Goal: Information Seeking & Learning: Learn about a topic

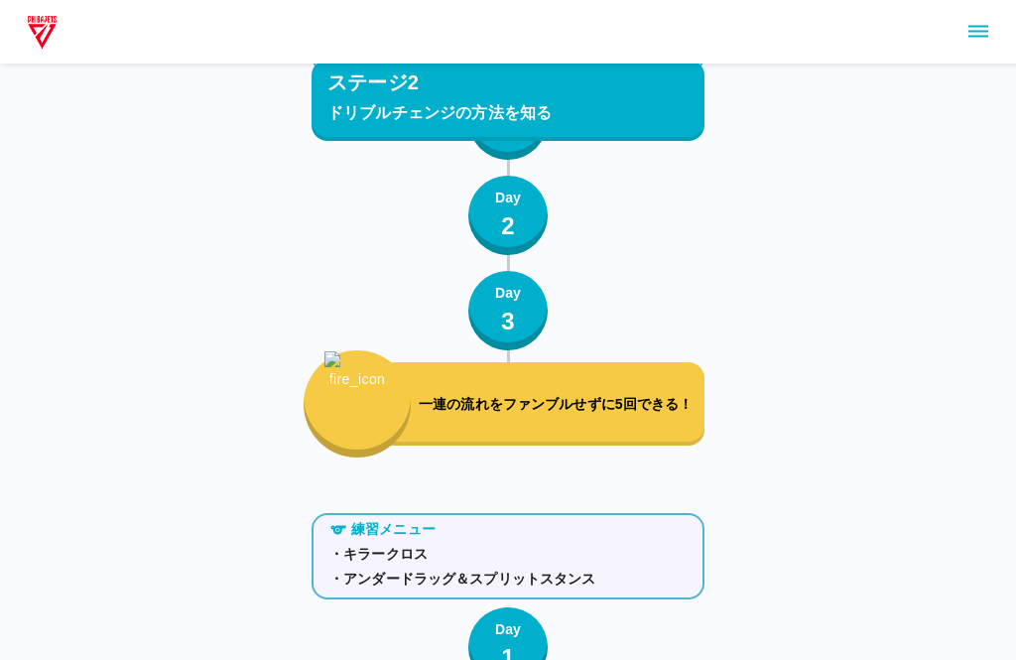
scroll to position [2591, 0]
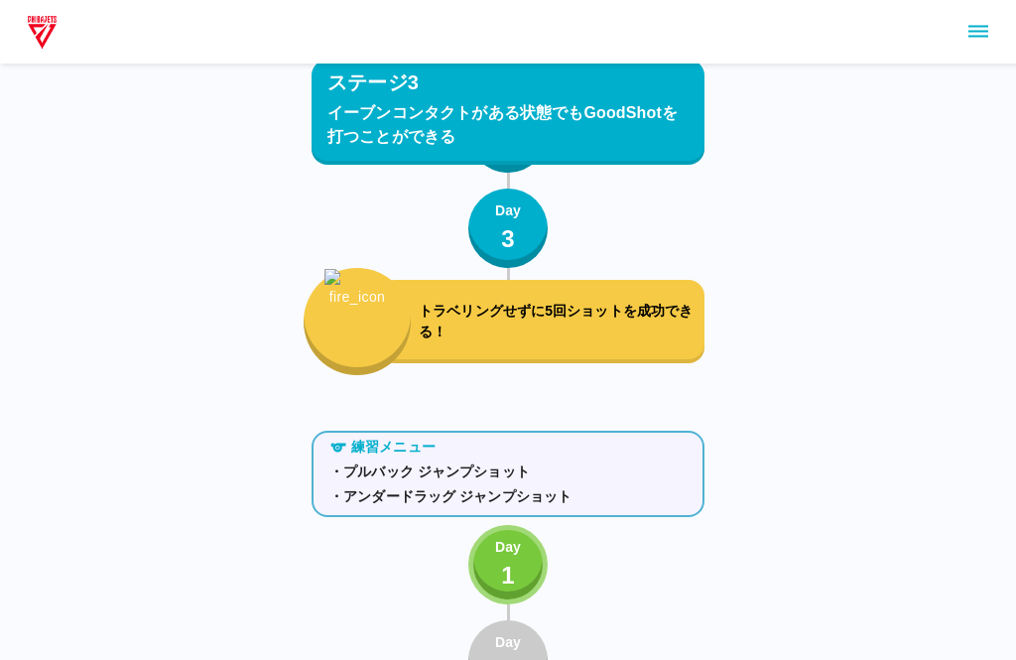
click at [530, 557] on button "Day 1" at bounding box center [507, 564] width 79 height 79
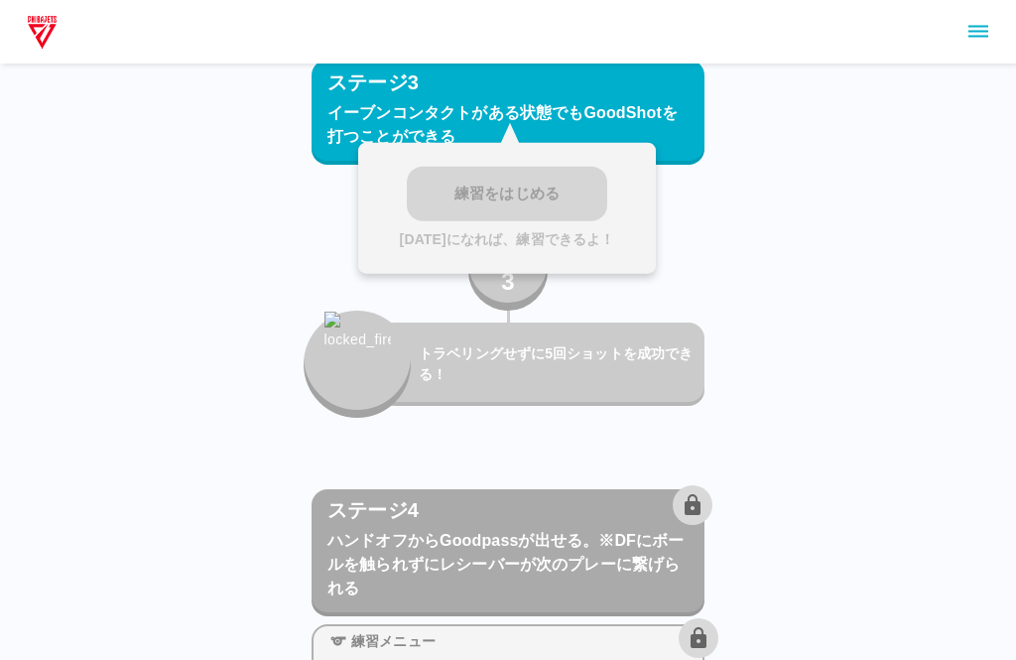
click at [734, 241] on div "ステージ1 drive＆kickの合わせ方 練習メニュー ・ダイブ ・ドリフト Day 1 Day 2 Day 3 ボールをファンブルせずショットを5回成功で…" at bounding box center [508, 169] width 1016 height 6487
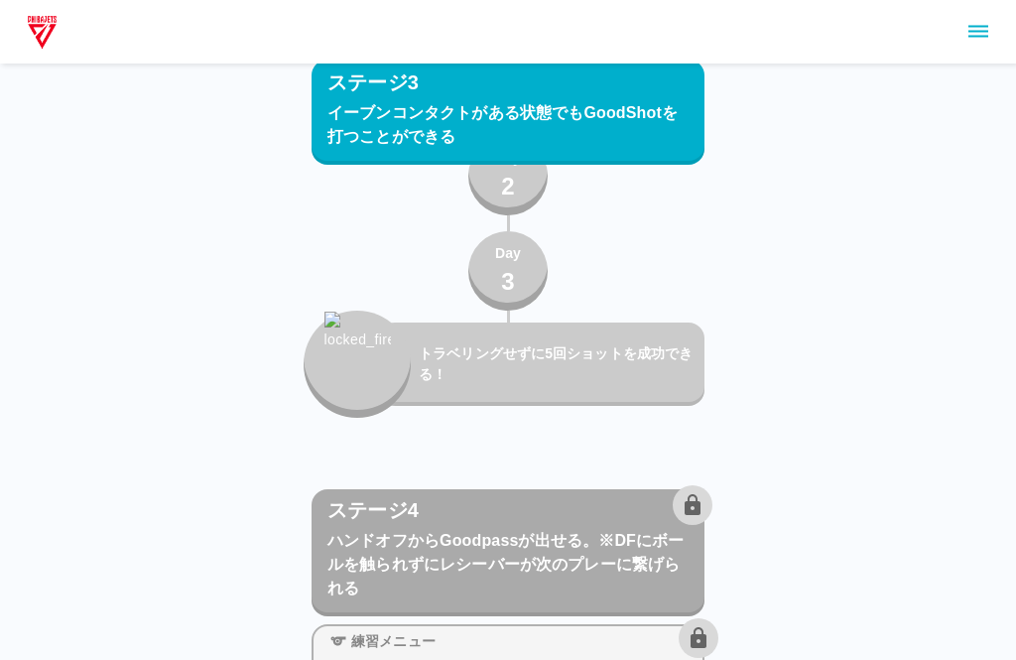
click at [728, 257] on main "ステージ1 drive＆kickの合わせ方 練習メニュー ・ダイブ ・ドリフト Day 1 Day 2 Day 3 ボールをファンブルせずショットを5回成功で…" at bounding box center [508, 212] width 441 height 6400
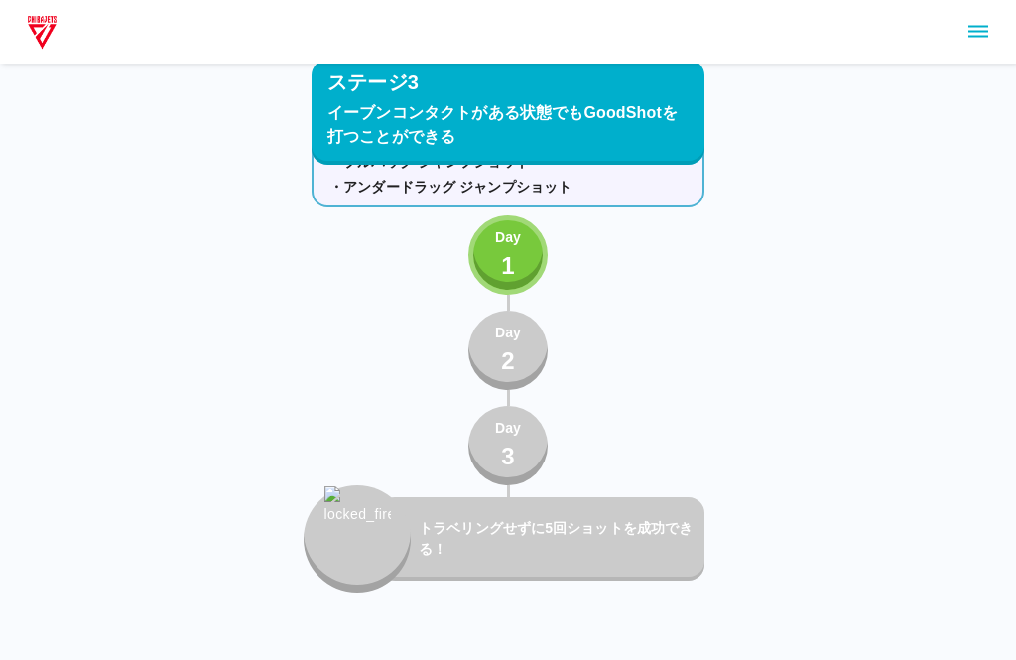
click at [525, 341] on button "Day 2" at bounding box center [507, 351] width 79 height 79
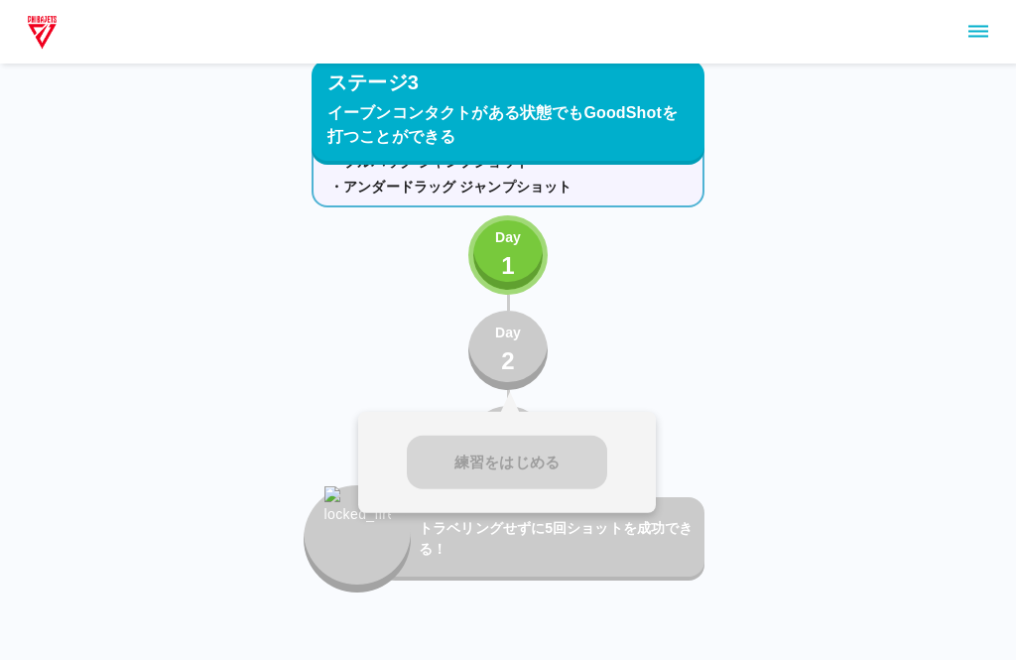
click at [510, 441] on div "練習をはじめる" at bounding box center [507, 463] width 298 height 102
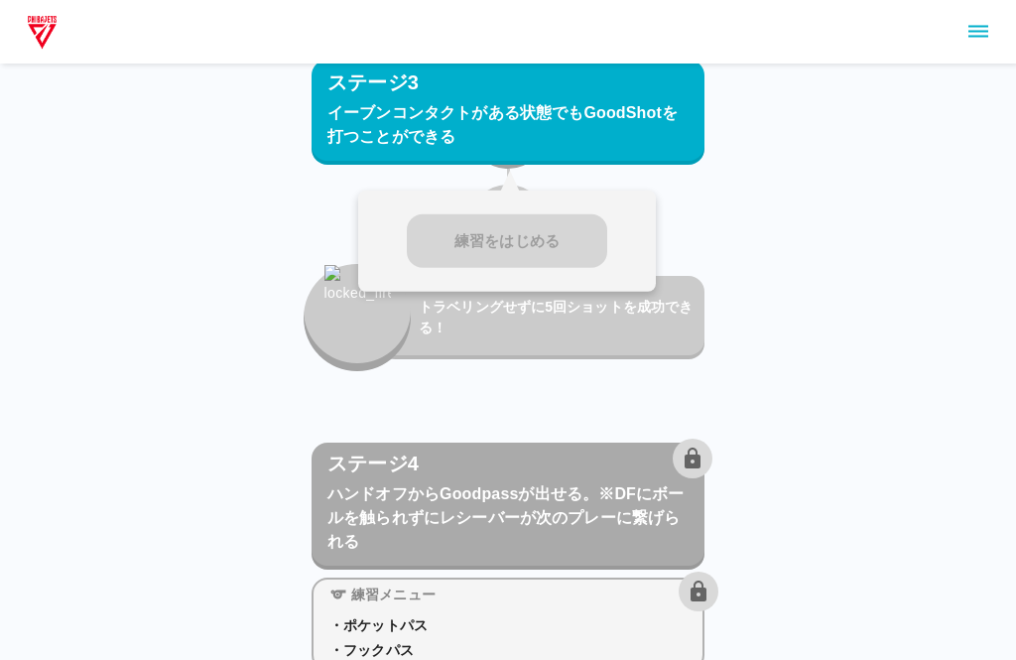
scroll to position [3133, 0]
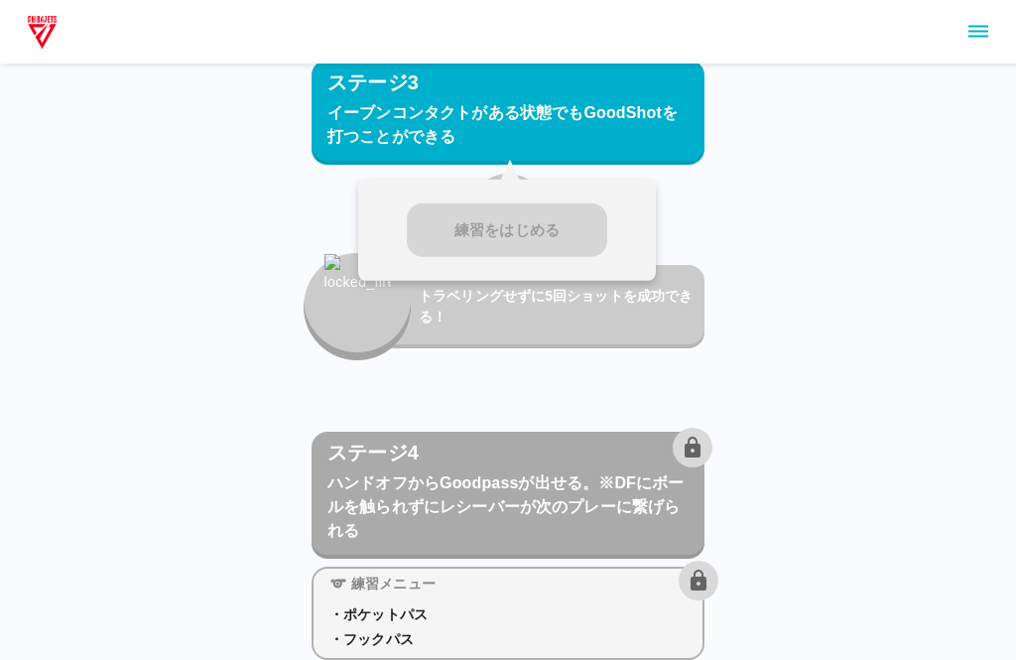
click at [700, 444] on icon "button" at bounding box center [693, 448] width 24 height 24
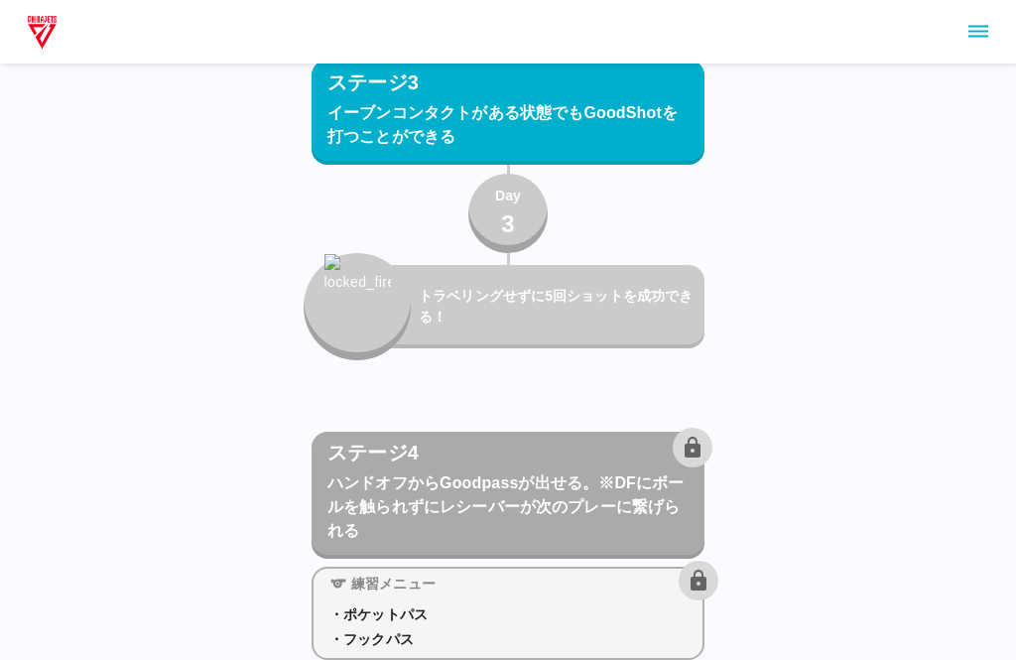
click at [691, 458] on icon "button" at bounding box center [693, 447] width 16 height 21
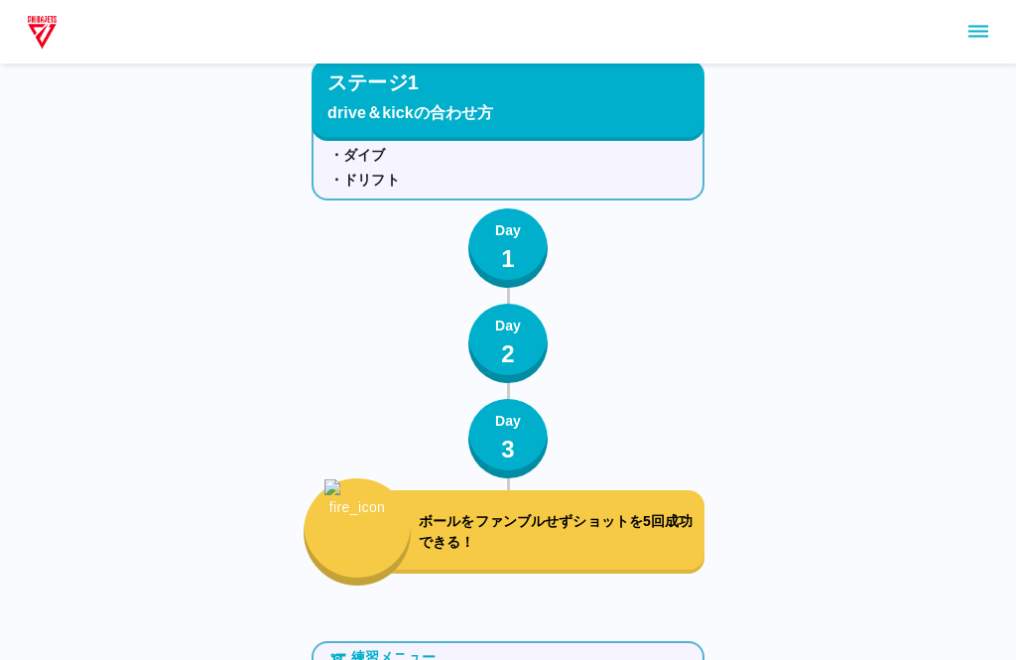
scroll to position [0, 0]
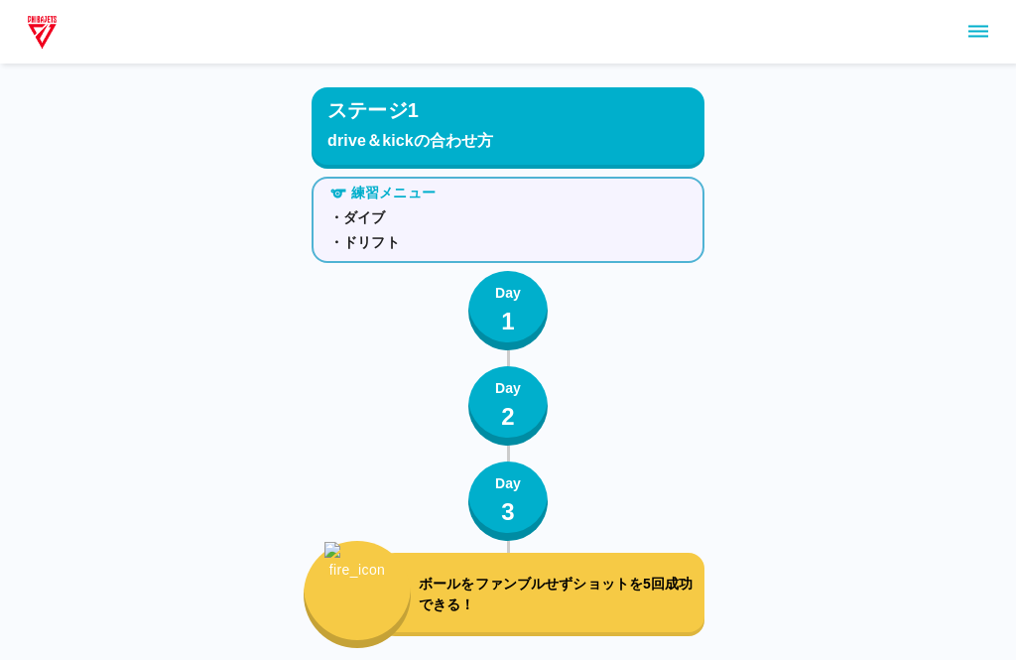
click at [984, 28] on icon "sidemenu" at bounding box center [979, 32] width 24 height 24
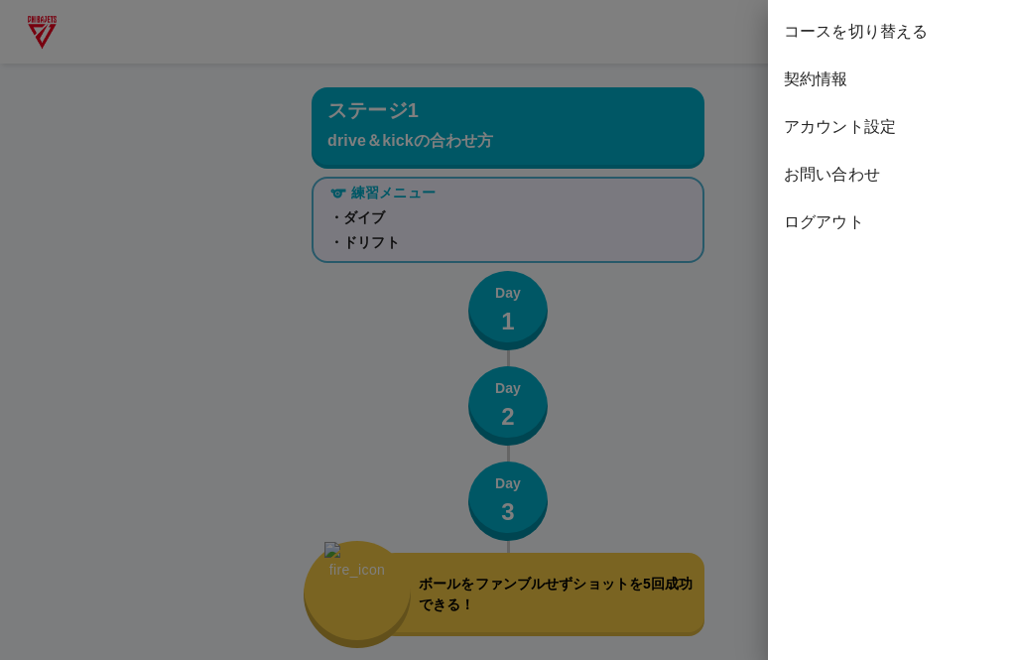
click at [967, 38] on span "コースを切り替える" at bounding box center [892, 32] width 216 height 24
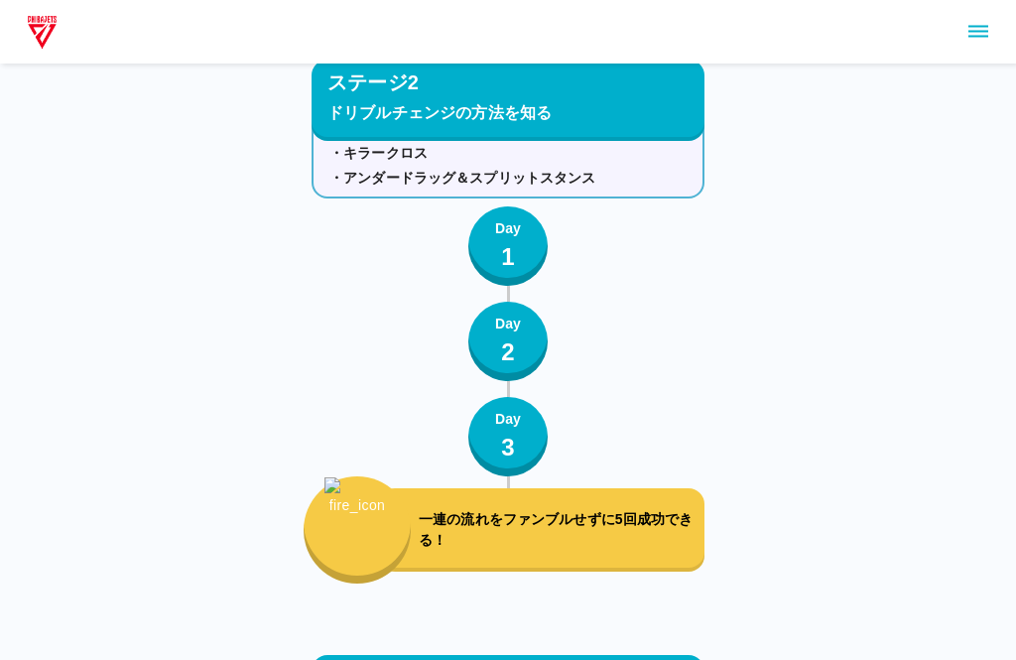
scroll to position [2591, 0]
